Goal: Task Accomplishment & Management: Manage account settings

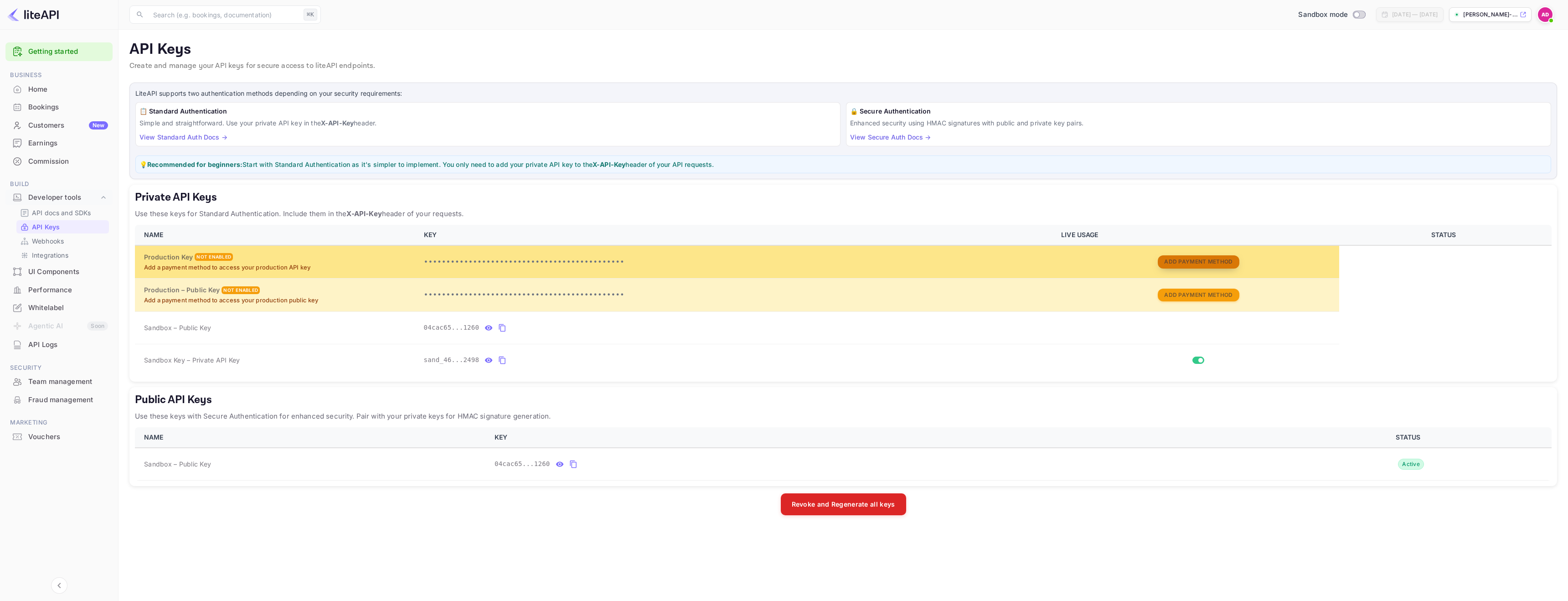
click at [1184, 258] on button "Add Payment Method" at bounding box center [1198, 262] width 81 height 13
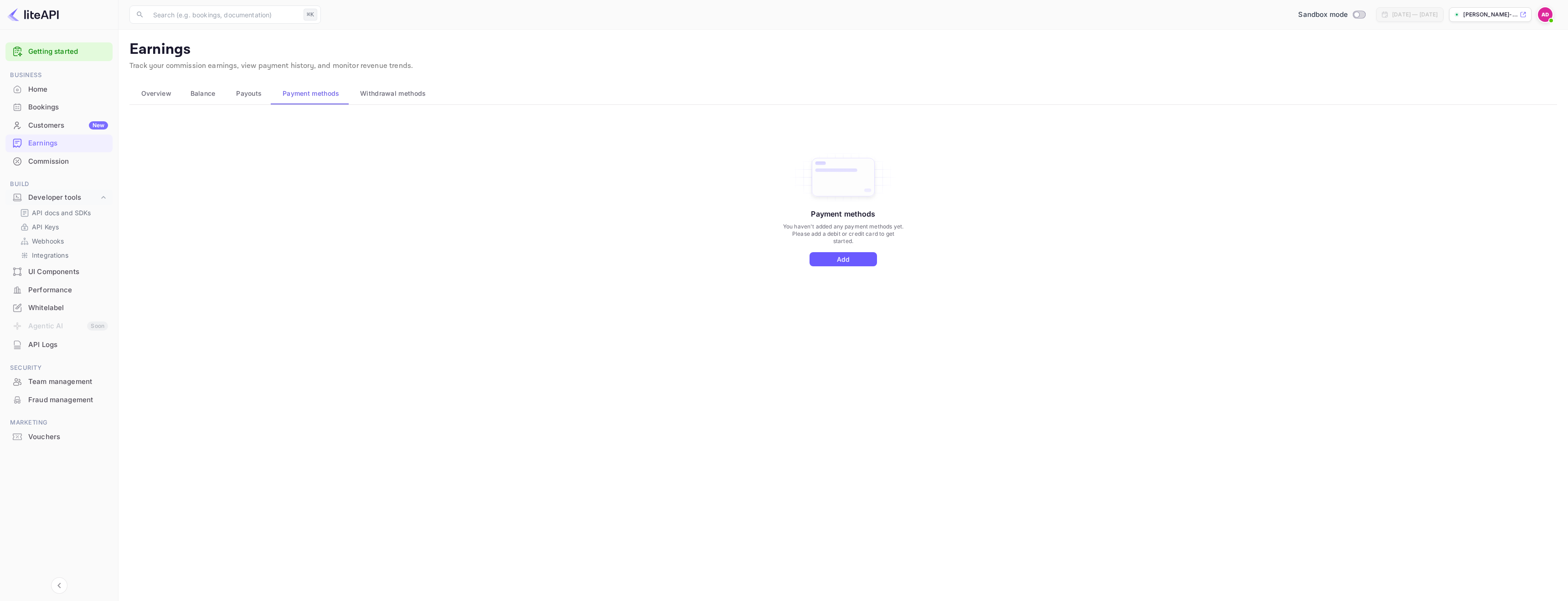
click at [845, 259] on button "Add" at bounding box center [843, 259] width 68 height 14
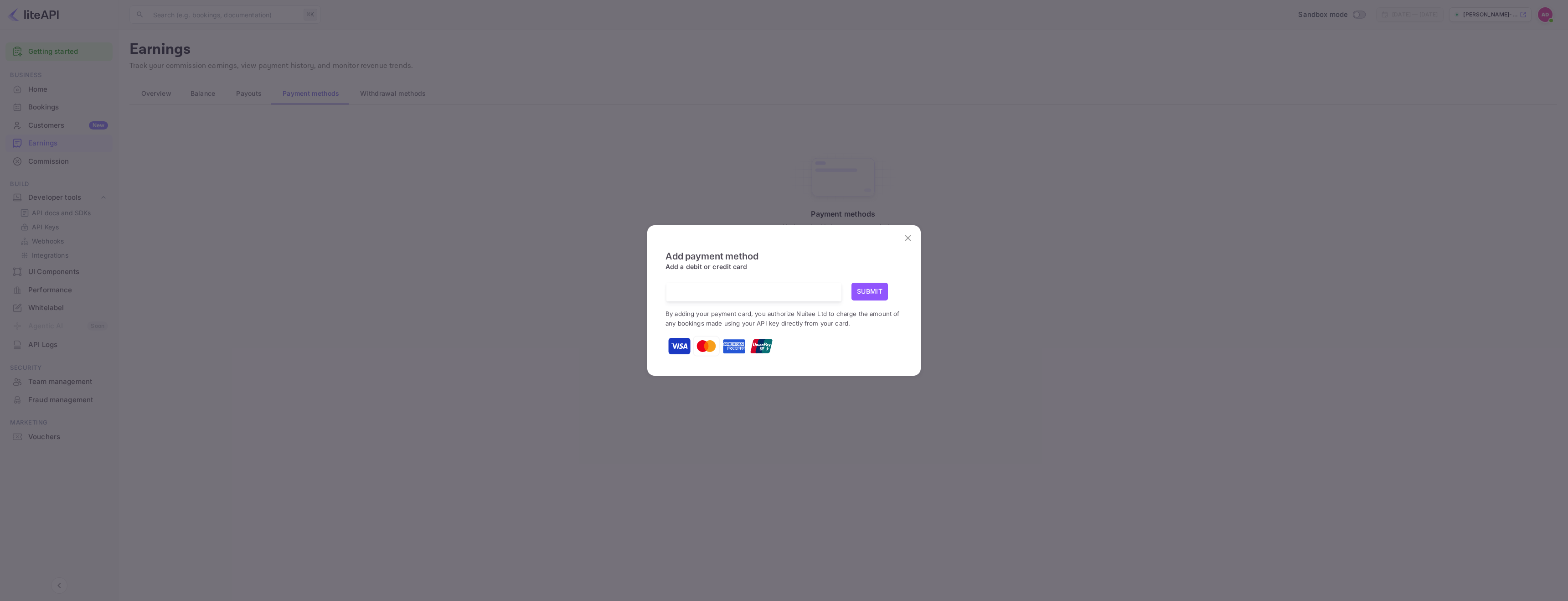
click at [0, 600] on com-1password-button at bounding box center [0, 601] width 0 height 0
click at [816, 272] on div "Add payment method Add a debit or credit card Submit By adding your payment car…" at bounding box center [783, 304] width 237 height 107
click at [867, 288] on button "Submit" at bounding box center [870, 291] width 37 height 18
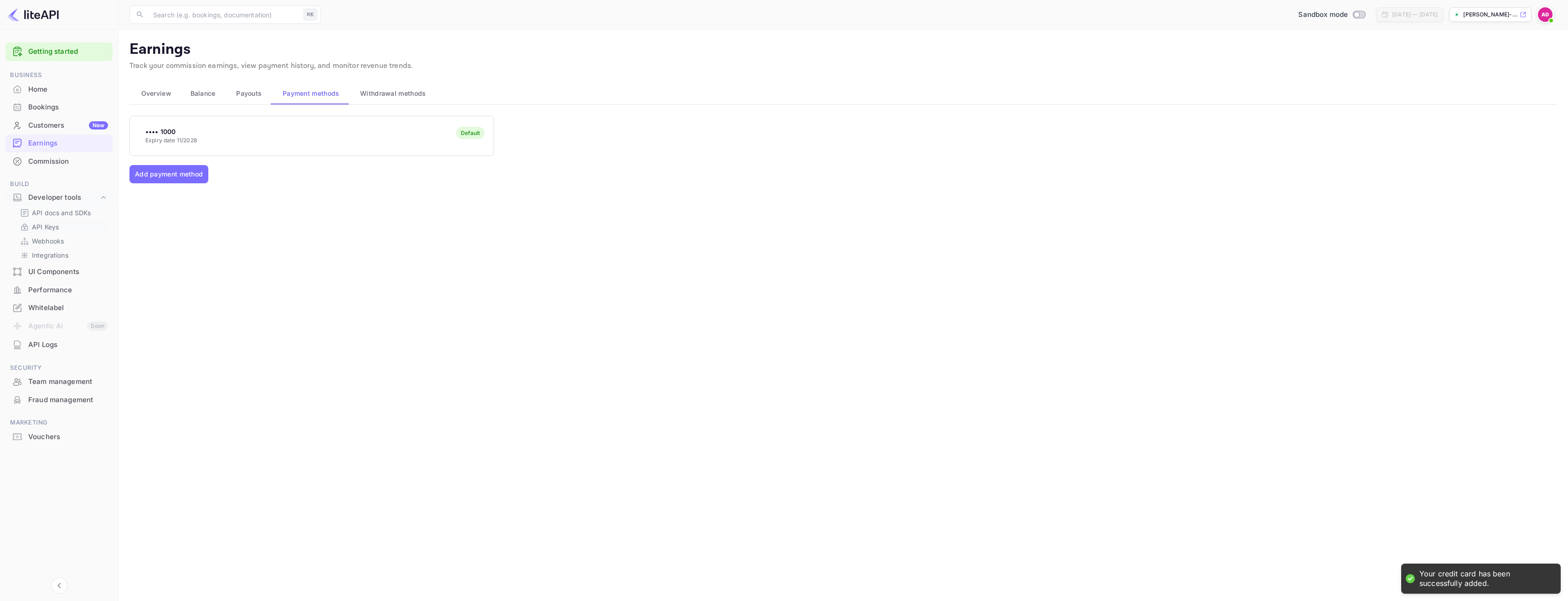
click at [61, 229] on link "API Keys" at bounding box center [63, 227] width 85 height 10
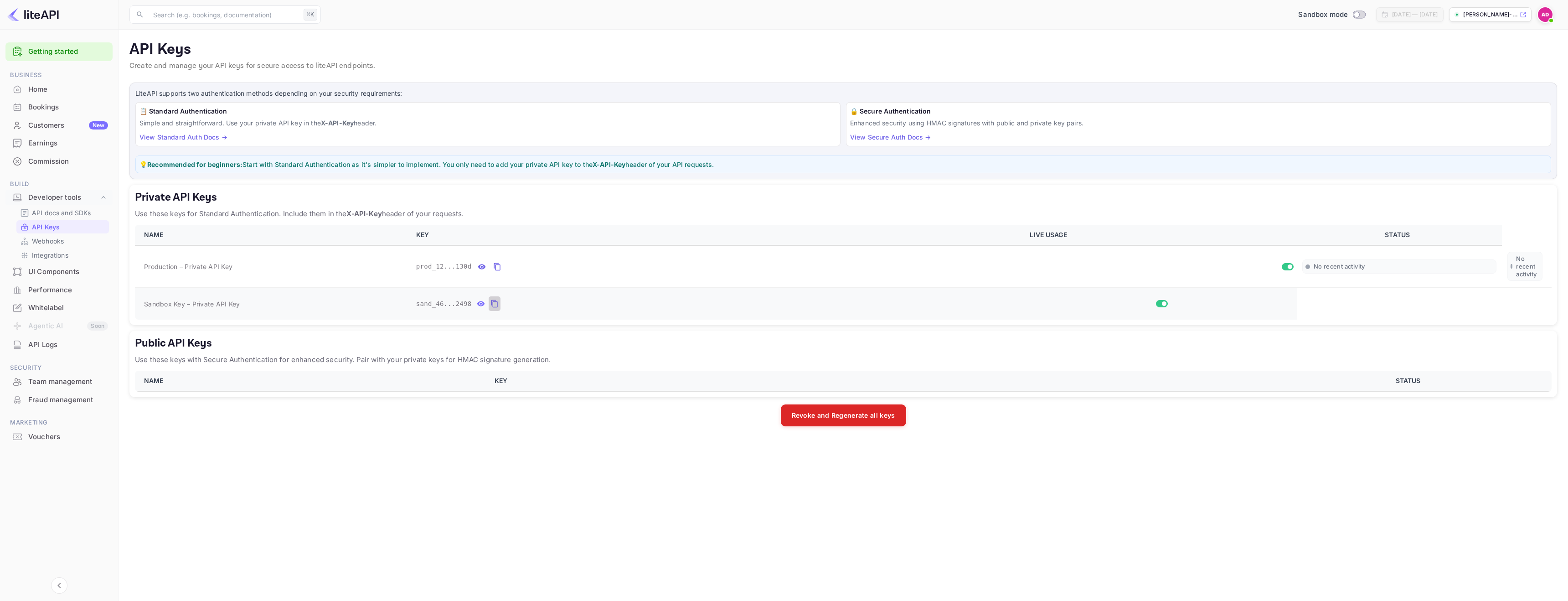
click at [491, 304] on icon "private api keys table" at bounding box center [494, 304] width 6 height 8
